Goal: Information Seeking & Learning: Learn about a topic

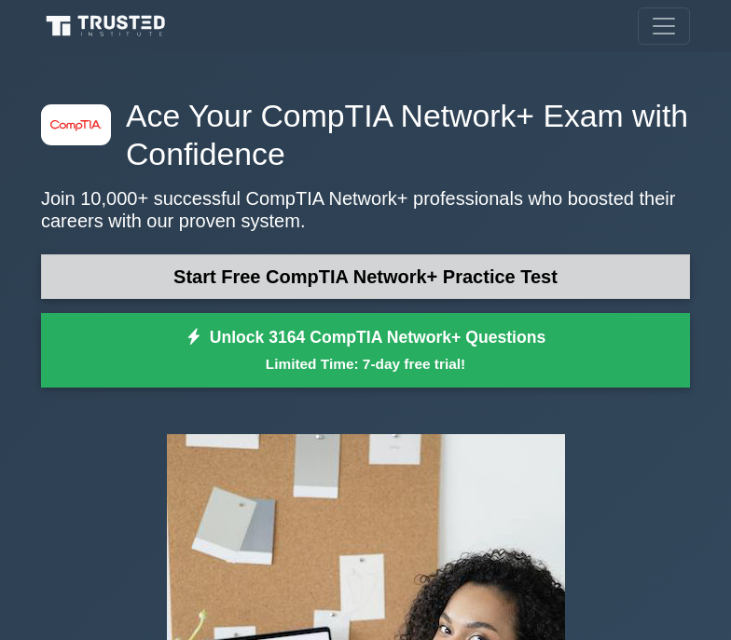
click at [327, 273] on link "Start Free CompTIA Network+ Practice Test" at bounding box center [365, 276] width 649 height 45
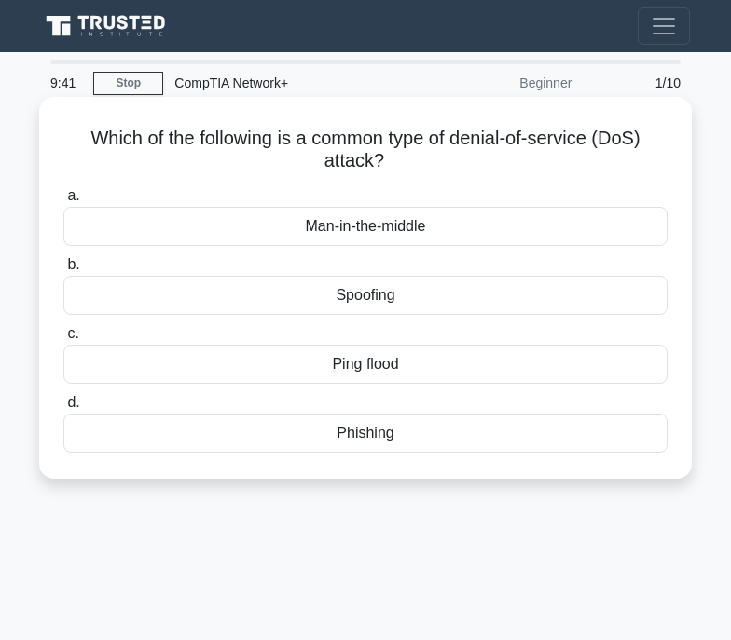
click at [380, 302] on div "Spoofing" at bounding box center [365, 295] width 604 height 39
click at [63, 271] on input "b. Spoofing" at bounding box center [63, 265] width 0 height 12
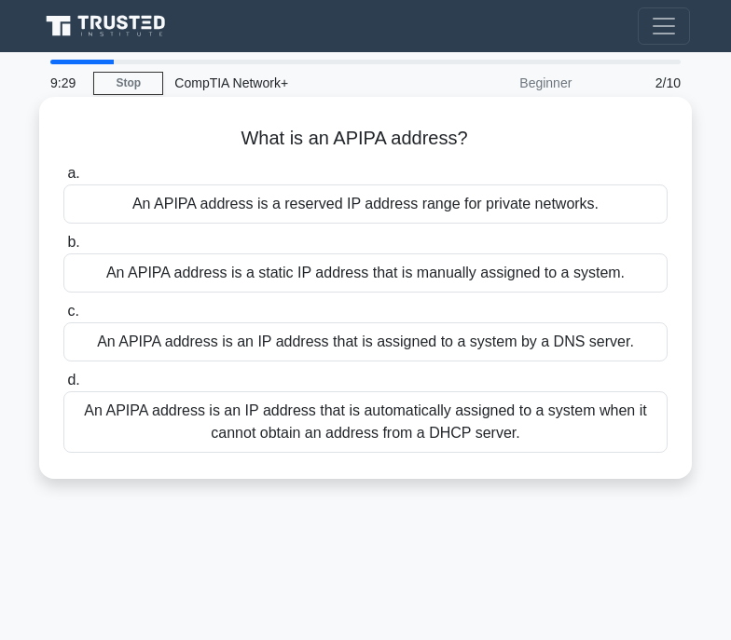
click at [355, 273] on div "An APIPA address is a static IP address that is manually assigned to a system." at bounding box center [365, 273] width 604 height 39
click at [63, 249] on input "b. An APIPA address is a static IP address that is manually assigned to a syste…" at bounding box center [63, 243] width 0 height 12
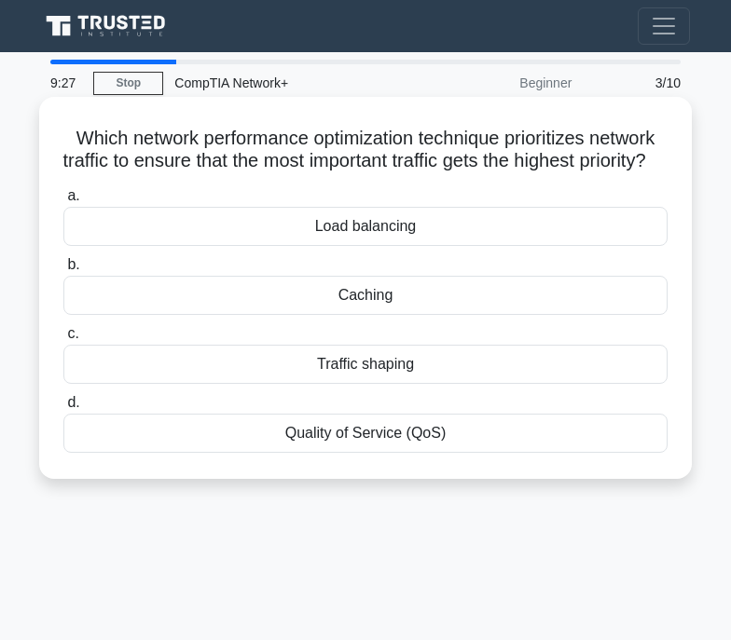
click at [335, 246] on div "Load balancing" at bounding box center [365, 226] width 604 height 39
click at [63, 202] on input "a. Load balancing" at bounding box center [63, 196] width 0 height 12
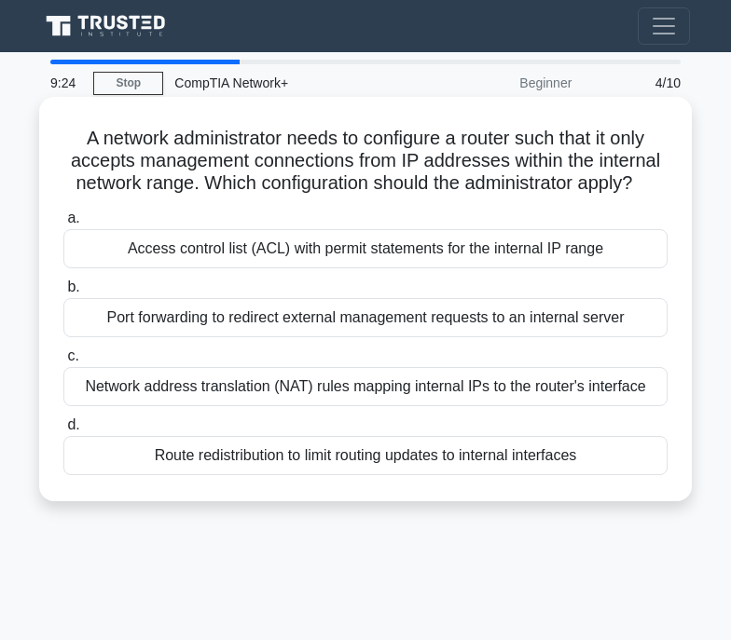
click at [306, 391] on div "Network address translation (NAT) rules mapping internal IPs to the router's in…" at bounding box center [365, 386] width 604 height 39
click at [63, 363] on input "c. Network address translation (NAT) rules mapping internal IPs to the router's…" at bounding box center [63, 356] width 0 height 12
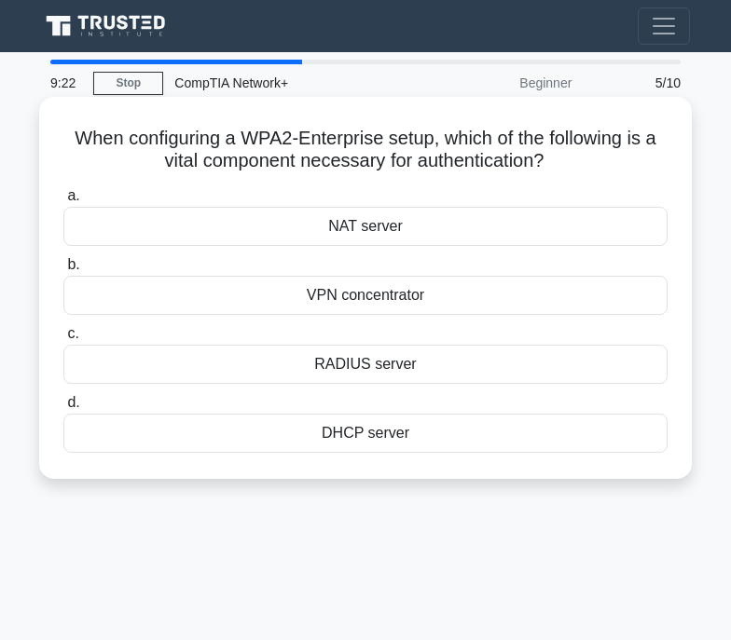
click at [362, 298] on div "VPN concentrator" at bounding box center [365, 295] width 604 height 39
click at [63, 271] on input "b. VPN concentrator" at bounding box center [63, 265] width 0 height 12
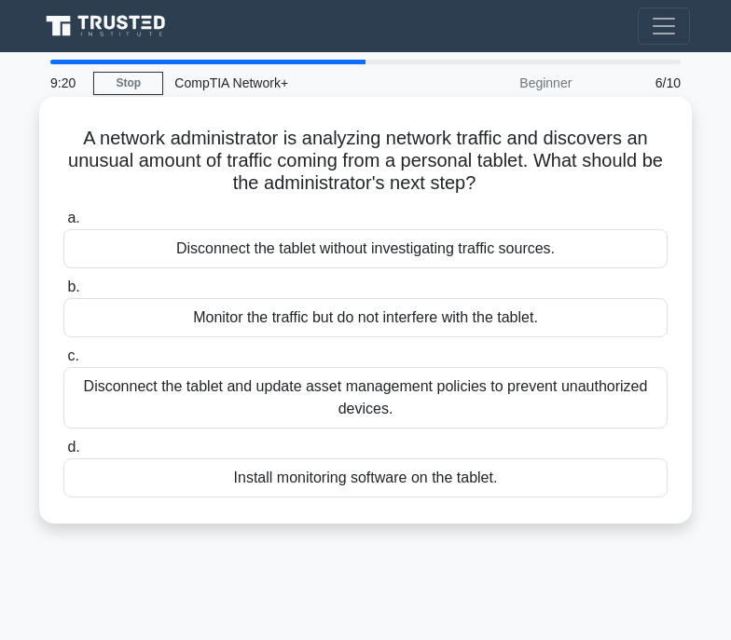
click at [274, 400] on div "Disconnect the tablet and update asset management policies to prevent unauthori…" at bounding box center [365, 398] width 604 height 62
click at [63, 363] on input "c. Disconnect the tablet and update asset management policies to prevent unauth…" at bounding box center [63, 356] width 0 height 12
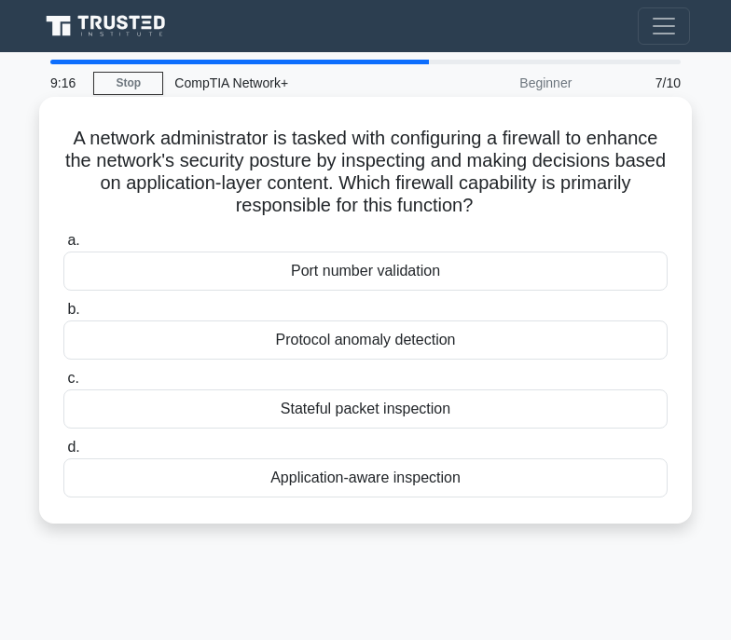
click at [326, 277] on div "Port number validation" at bounding box center [365, 271] width 604 height 39
click at [367, 282] on div "Port number validation" at bounding box center [365, 271] width 604 height 39
click at [63, 247] on input "a. Port number validation" at bounding box center [63, 241] width 0 height 12
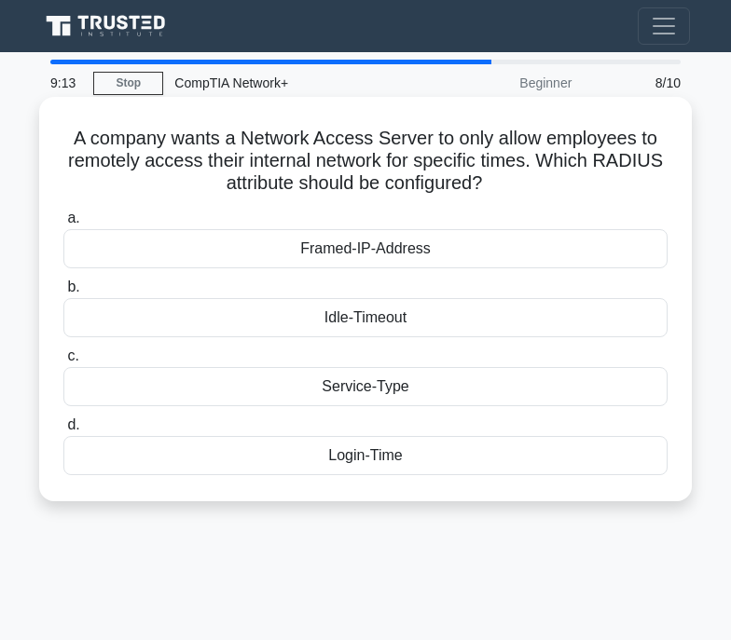
click at [400, 460] on div "Login-Time" at bounding box center [365, 455] width 604 height 39
click at [63, 432] on input "d. Login-Time" at bounding box center [63, 425] width 0 height 12
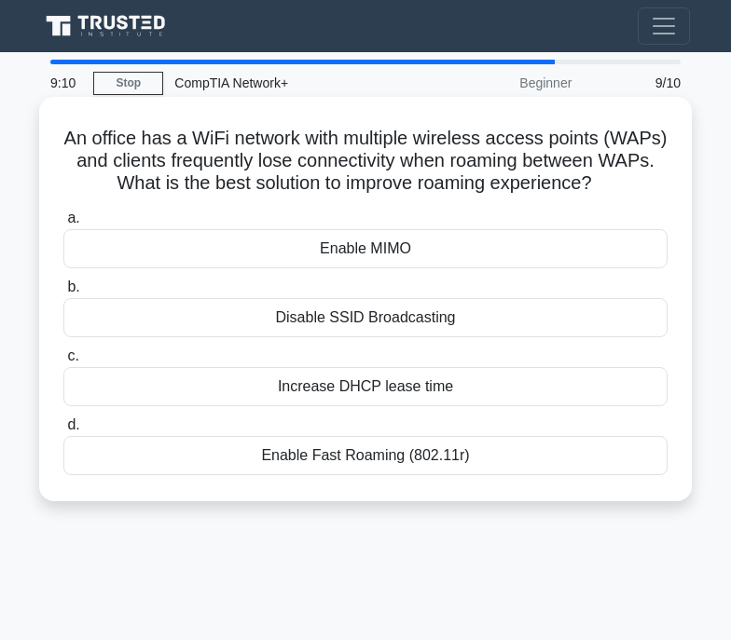
click at [414, 251] on div "Enable MIMO" at bounding box center [365, 248] width 604 height 39
click at [63, 225] on input "a. Enable MIMO" at bounding box center [63, 219] width 0 height 12
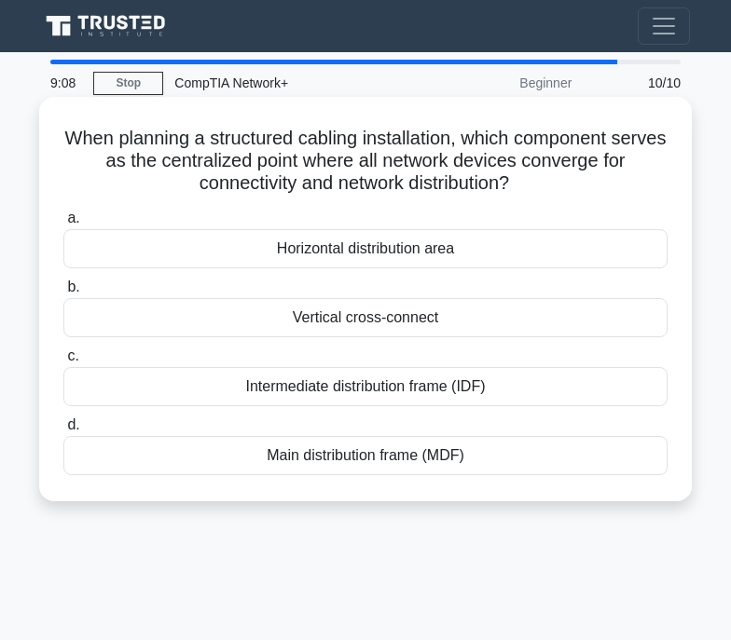
click at [509, 389] on div "Intermediate distribution frame (IDF)" at bounding box center [365, 386] width 604 height 39
click at [63, 363] on input "c. Intermediate distribution frame (IDF)" at bounding box center [63, 356] width 0 height 12
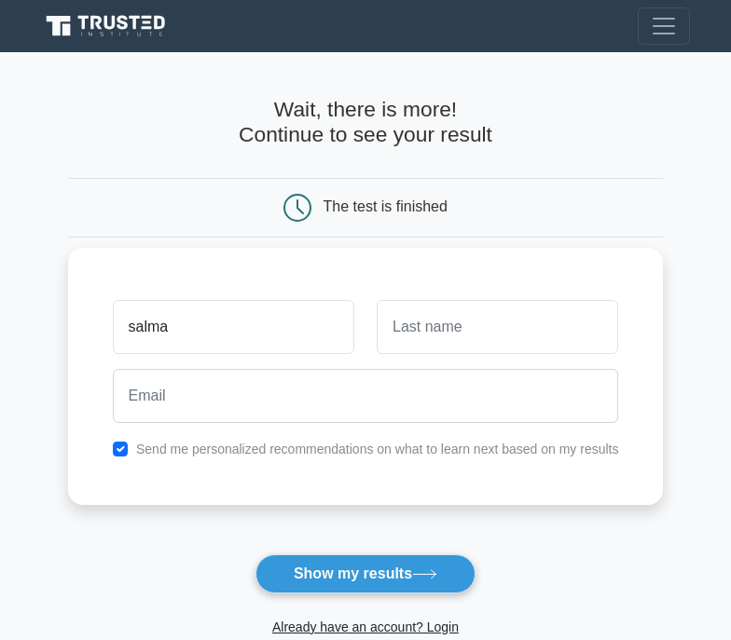
type input "salma"
click at [598, 340] on input "text" at bounding box center [497, 327] width 241 height 54
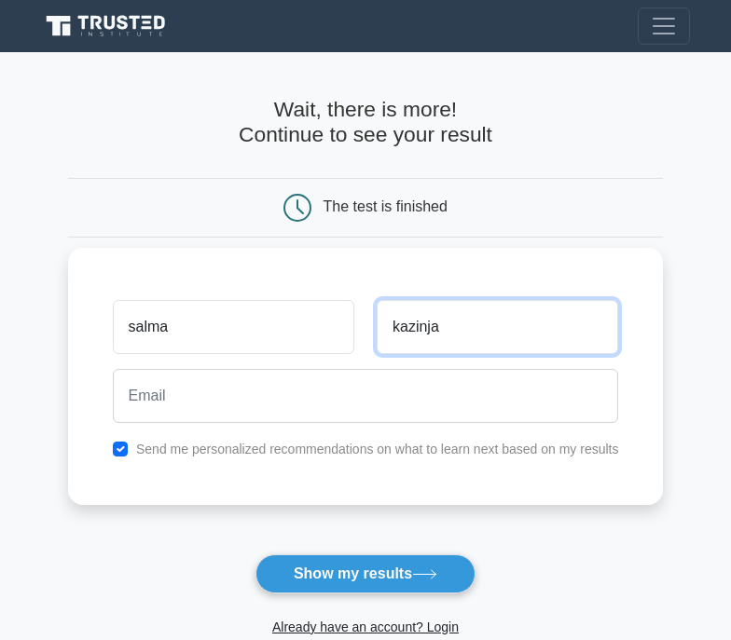
type input "kazinja"
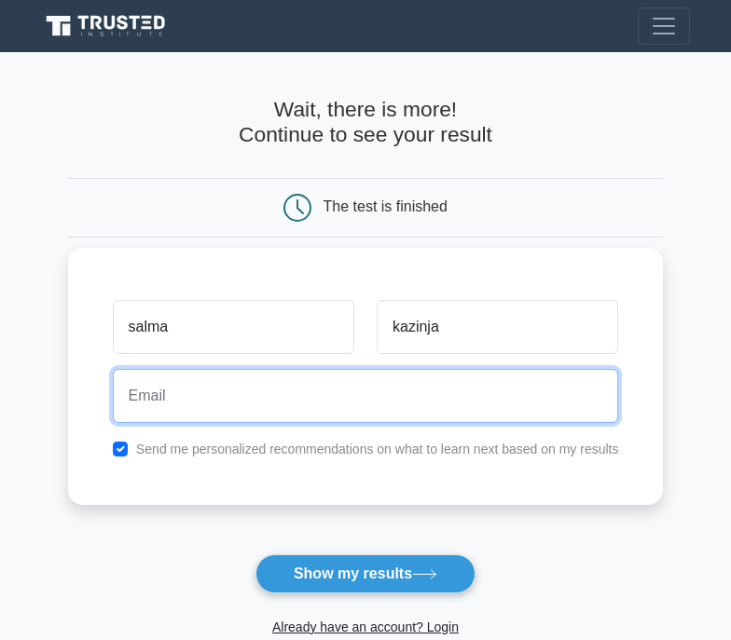
click at [326, 392] on input "email" at bounding box center [366, 396] width 506 height 54
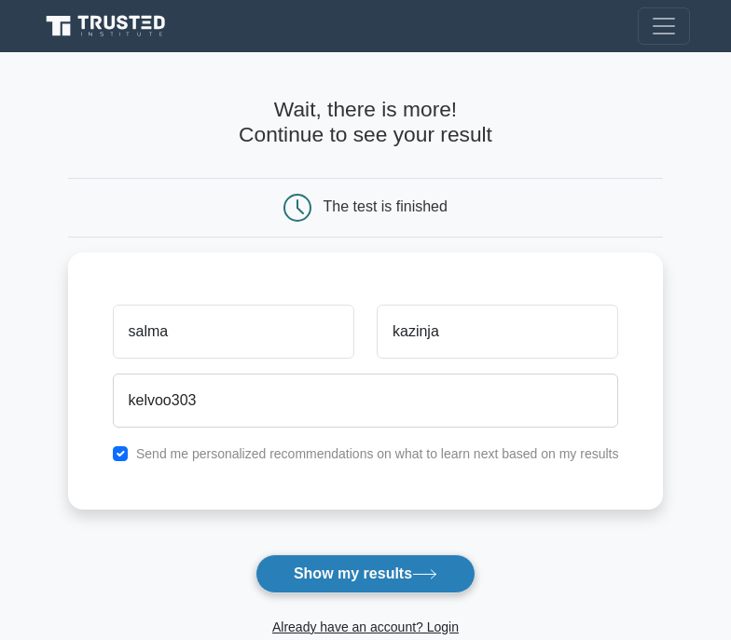
click at [331, 583] on button "Show my results" at bounding box center [365, 574] width 220 height 39
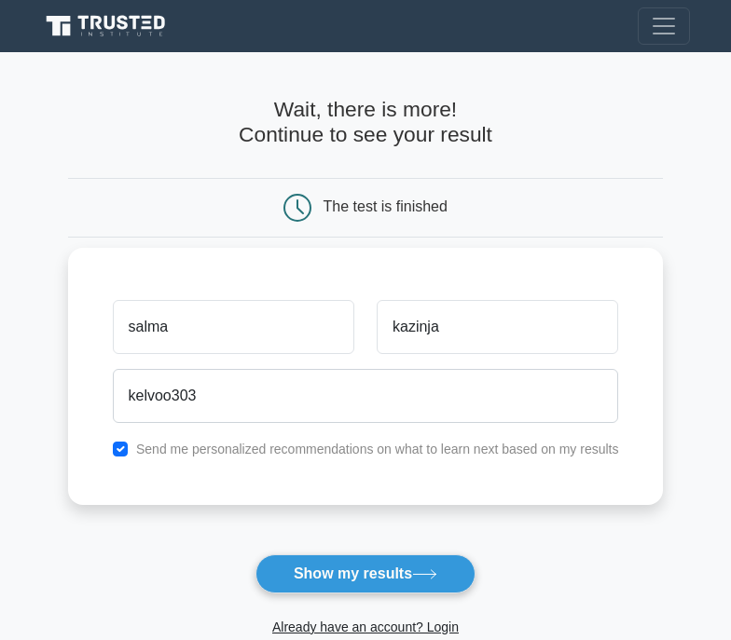
click at [377, 444] on label "Send me personalized recommendations on what to learn next based on my results" at bounding box center [377, 449] width 483 height 15
click at [374, 457] on label "Send me personalized recommendations on what to learn next based on my results" at bounding box center [377, 449] width 483 height 15
click at [277, 309] on input "salma" at bounding box center [233, 327] width 241 height 54
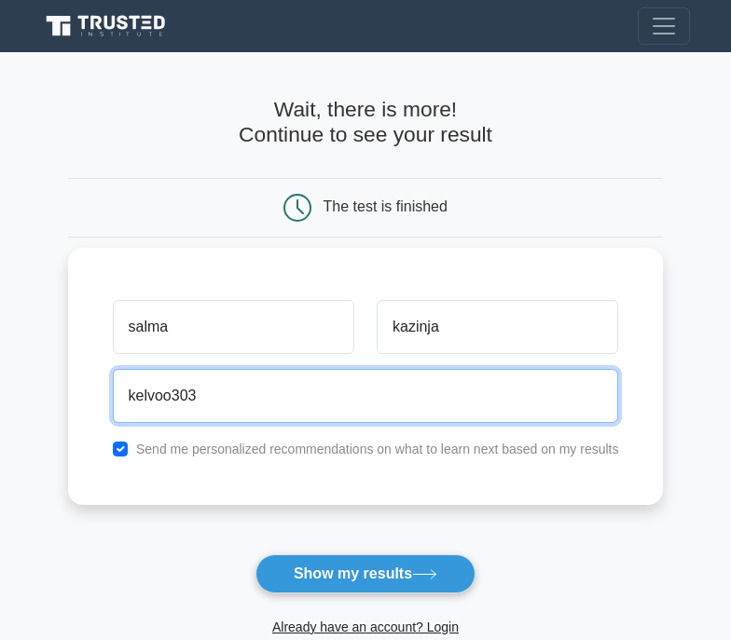
click at [227, 395] on input "kelvoo303" at bounding box center [366, 396] width 506 height 54
type input "kelvoo303@gmail.com"
click at [255, 555] on button "Show my results" at bounding box center [365, 574] width 220 height 39
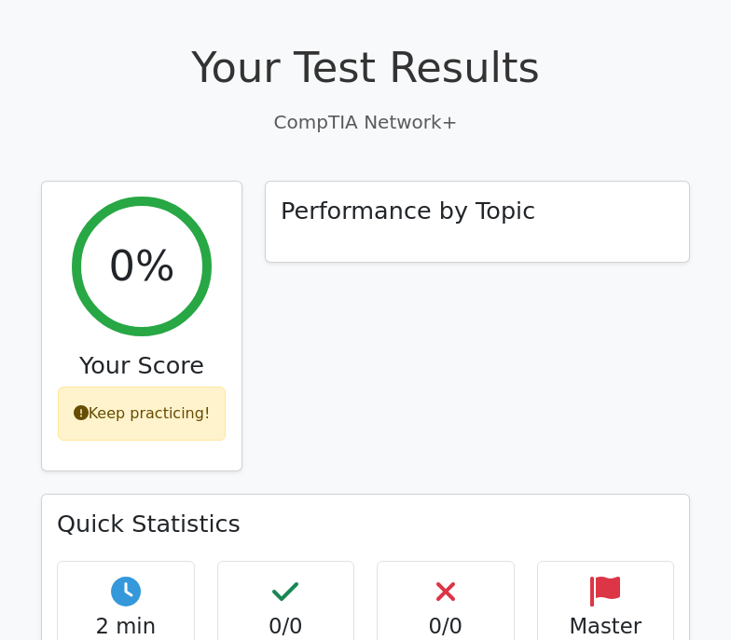
scroll to position [559, 0]
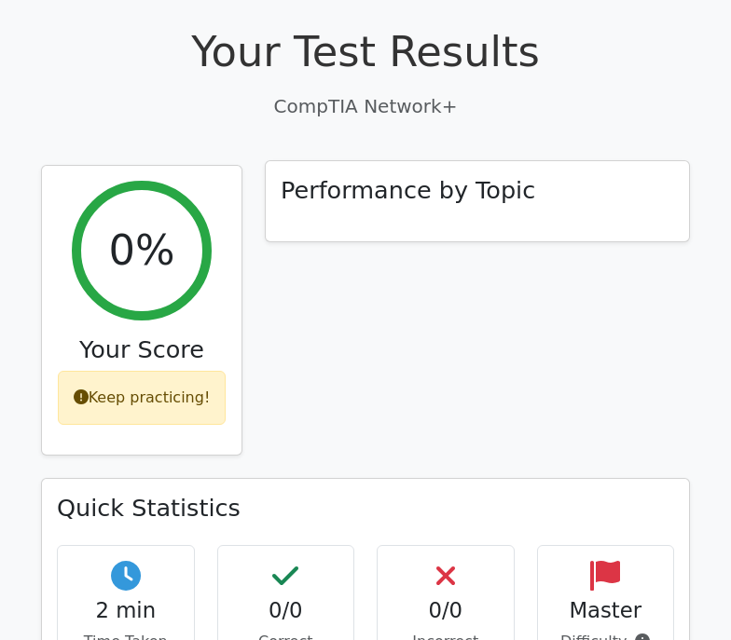
click at [425, 176] on h3 "Performance by Topic" at bounding box center [408, 190] width 254 height 29
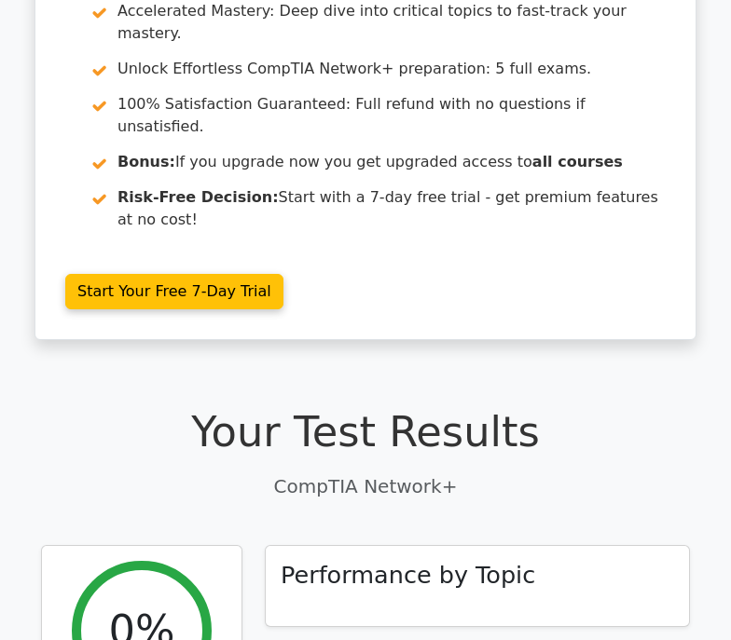
scroll to position [0, 0]
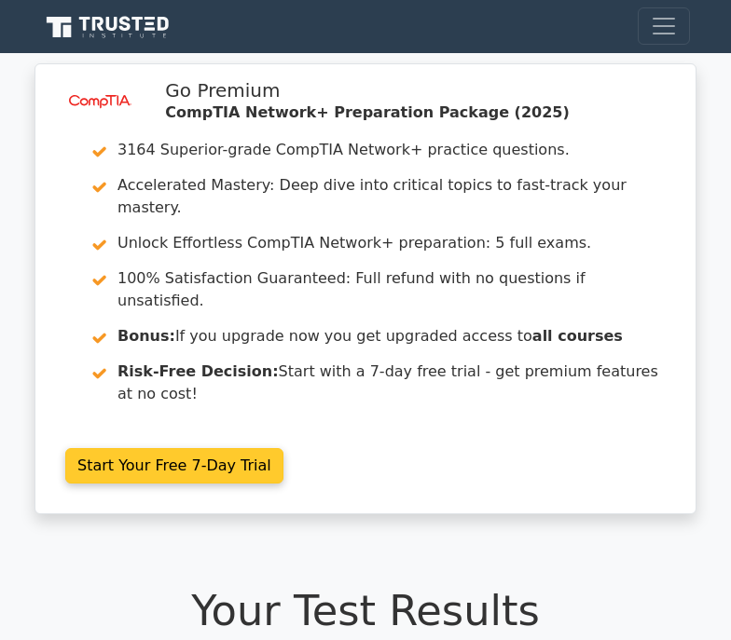
click at [146, 448] on link "Start Your Free 7-Day Trial" at bounding box center [174, 465] width 218 height 35
click at [181, 448] on link "Start Your Free 7-Day Trial" at bounding box center [174, 465] width 218 height 35
click at [184, 448] on link "Start Your Free 7-Day Trial" at bounding box center [174, 465] width 218 height 35
click at [186, 448] on link "Start Your Free 7-Day Trial" at bounding box center [174, 465] width 218 height 35
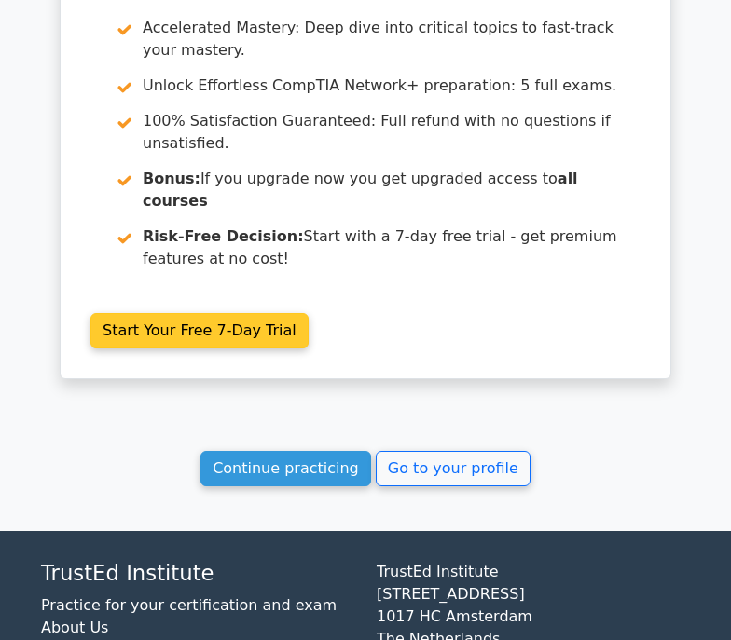
scroll to position [1612, 0]
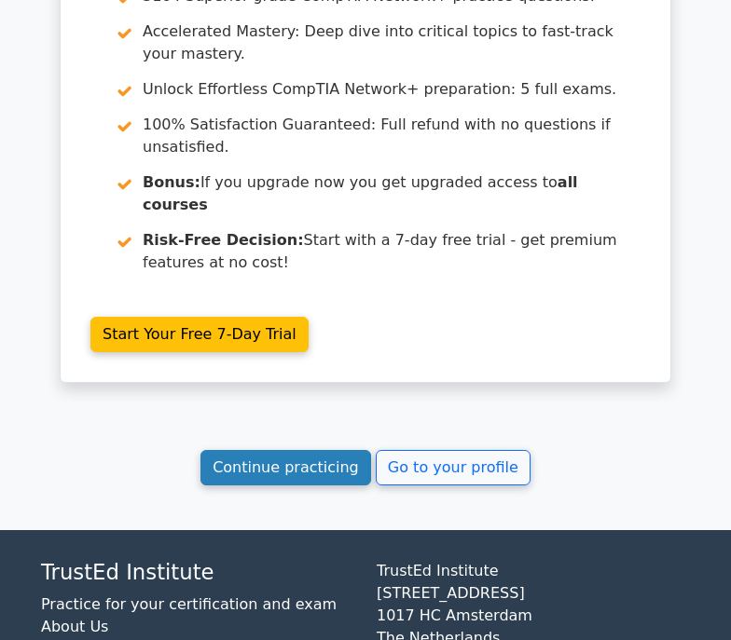
click at [279, 450] on link "Continue practicing" at bounding box center [285, 467] width 171 height 35
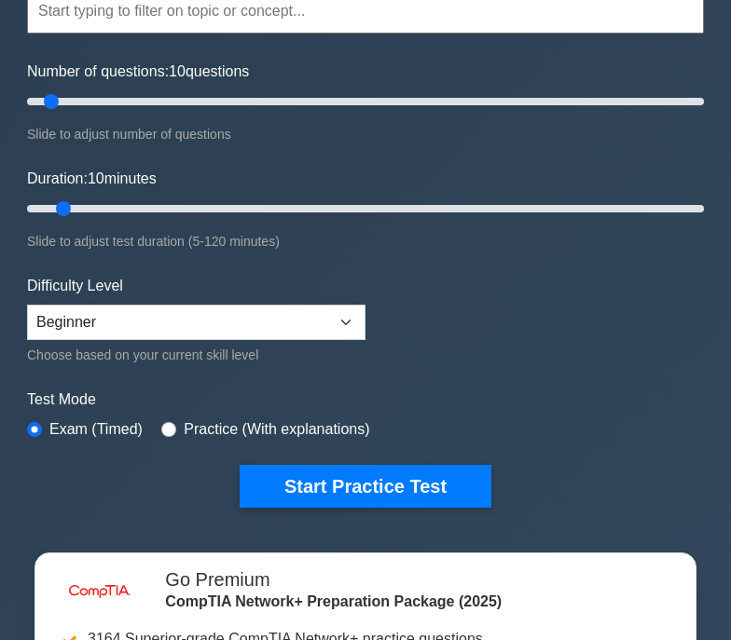
scroll to position [186, 0]
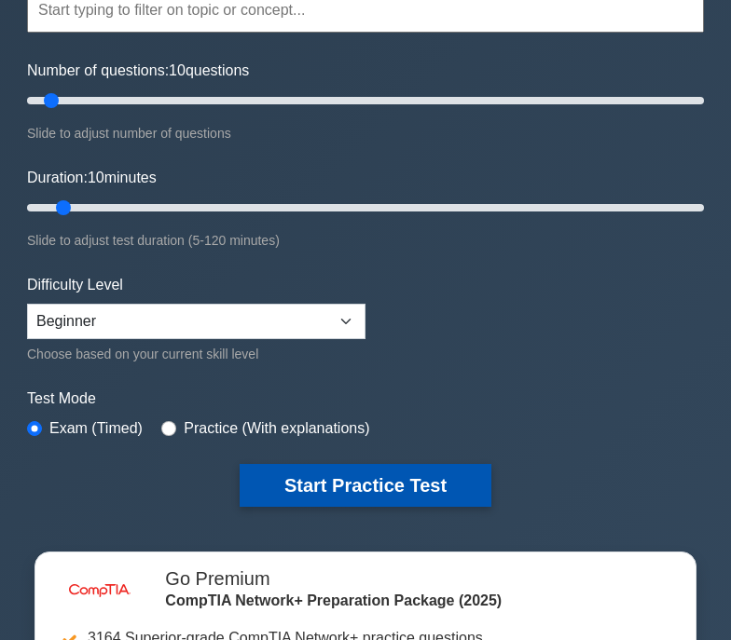
click at [354, 478] on button "Start Practice Test" at bounding box center [366, 485] width 252 height 43
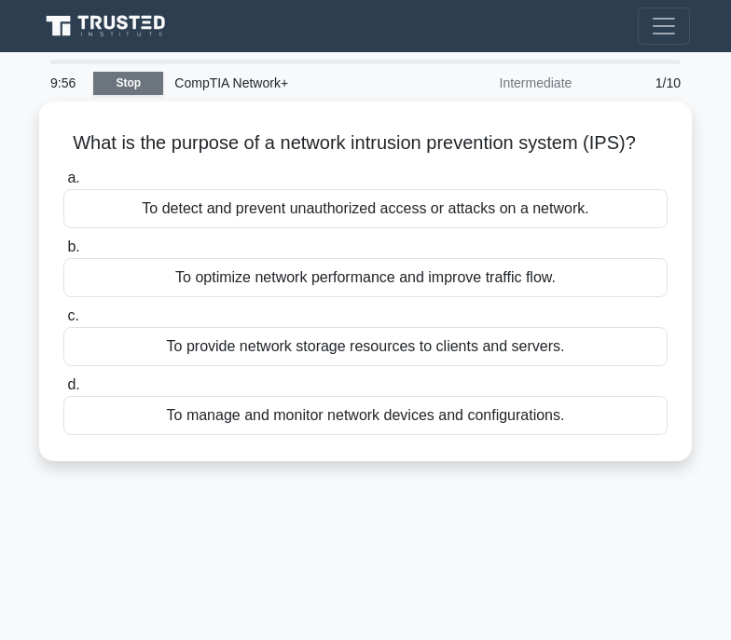
click at [130, 84] on link "Stop" at bounding box center [128, 83] width 70 height 23
click at [653, 21] on span "Toggle navigation" at bounding box center [664, 26] width 28 height 28
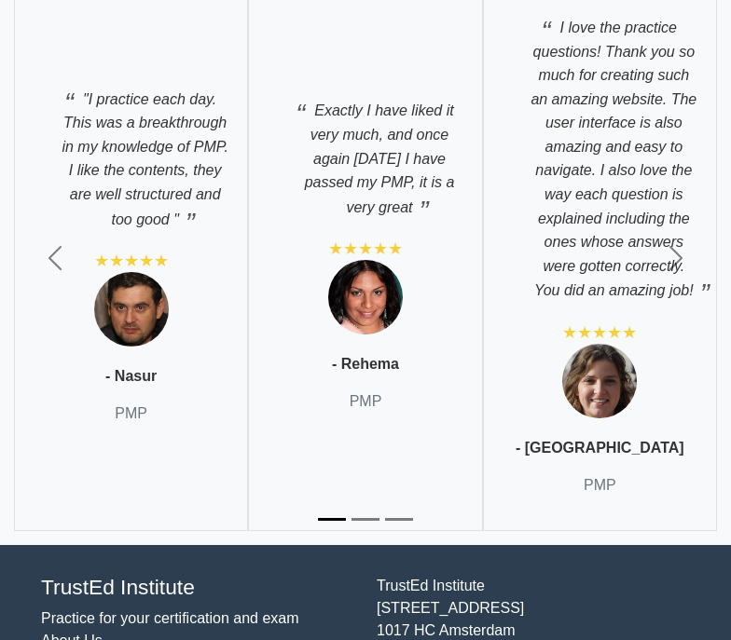
scroll to position [7175, 0]
